Goal: Task Accomplishment & Management: Manage account settings

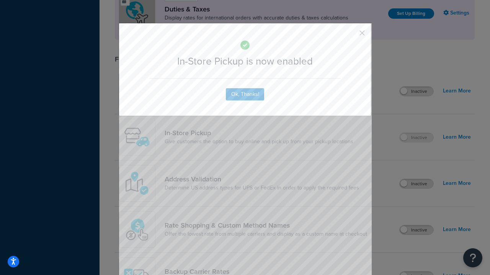
click at [350, 35] on button "button" at bounding box center [351, 36] width 2 height 2
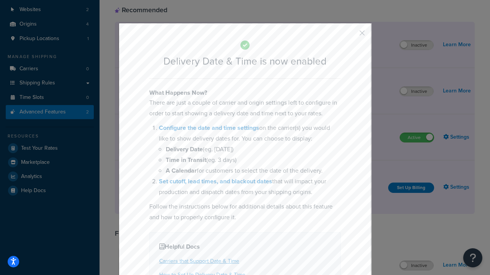
click at [350, 36] on button "button" at bounding box center [351, 36] width 2 height 2
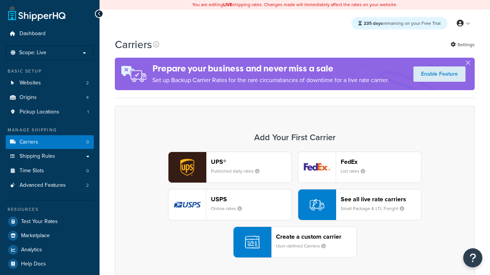
click at [294, 205] on div "UPS® Published daily rates FedEx List rates USPS Online rates See all live rate…" at bounding box center [294, 205] width 343 height 106
click at [294, 242] on div "Create a custom carrier User-defined Carriers" at bounding box center [316, 242] width 80 height 18
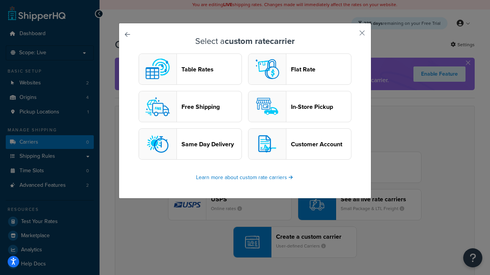
click at [299, 107] on header "In-Store Pickup" at bounding box center [321, 106] width 60 height 7
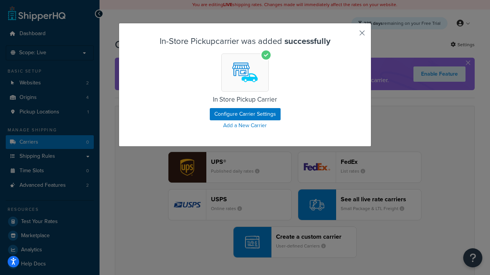
click at [350, 36] on button "button" at bounding box center [351, 36] width 2 height 2
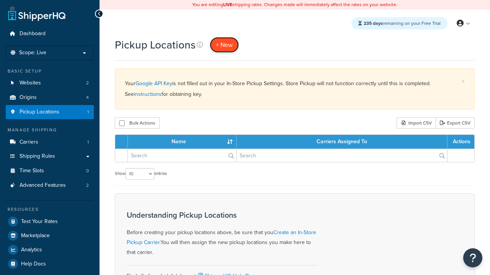
click at [224, 45] on span "+ New" at bounding box center [224, 45] width 17 height 9
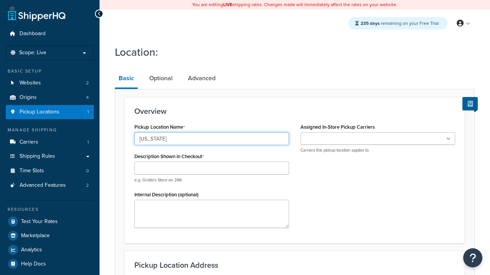
type input "[US_STATE]"
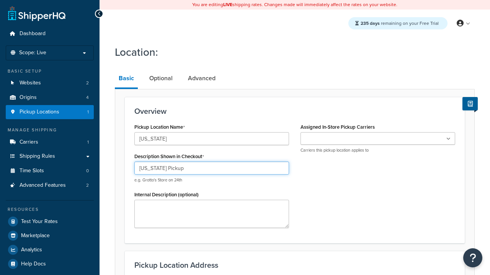
type input "[US_STATE] Pickup"
click at [377, 139] on ul at bounding box center [377, 138] width 155 height 13
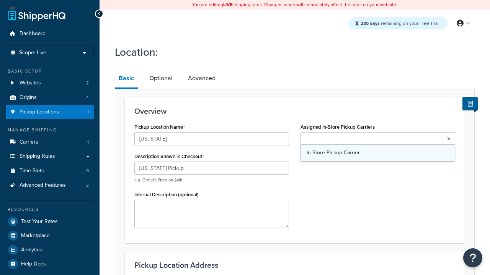
type input "3385 Michelson Drive"
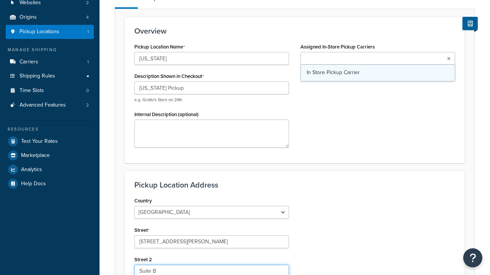
type input "Suite B"
type input "Irvine"
select select "5"
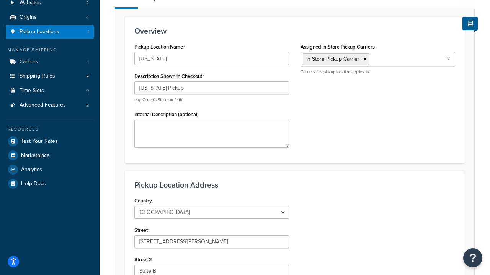
type input "Irvine"
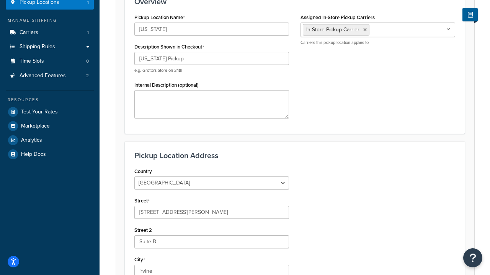
type input "92612"
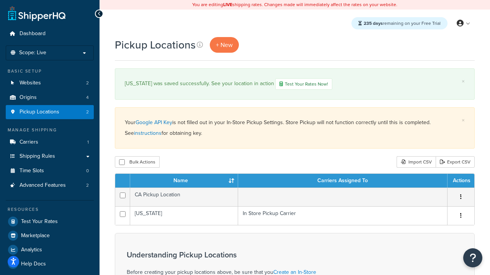
click at [184, 182] on th "Name" at bounding box center [184, 181] width 108 height 14
click at [342, 182] on th "Carriers Assigned To" at bounding box center [342, 181] width 209 height 14
click at [460, 182] on th "Actions" at bounding box center [460, 181] width 27 height 14
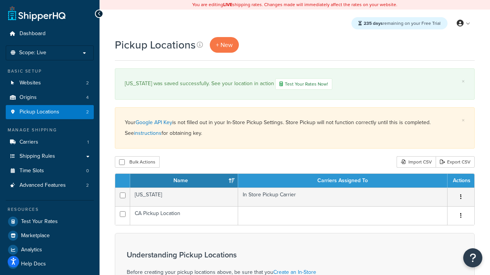
click at [460, 182] on th "Actions" at bounding box center [460, 181] width 27 height 14
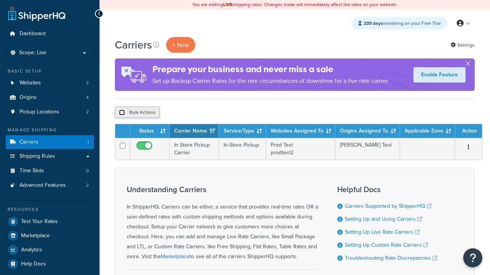
click at [122, 113] on input "checkbox" at bounding box center [122, 113] width 6 height 6
checkbox input "true"
click at [206, 113] on button "Delete" at bounding box center [204, 112] width 26 height 11
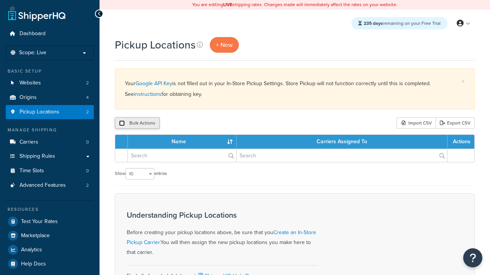
click at [122, 124] on input "checkbox" at bounding box center [122, 123] width 6 height 6
checkbox input "true"
click at [0, 0] on button "Delete" at bounding box center [0, 0] width 0 height 0
